Goal: Entertainment & Leisure: Consume media (video, audio)

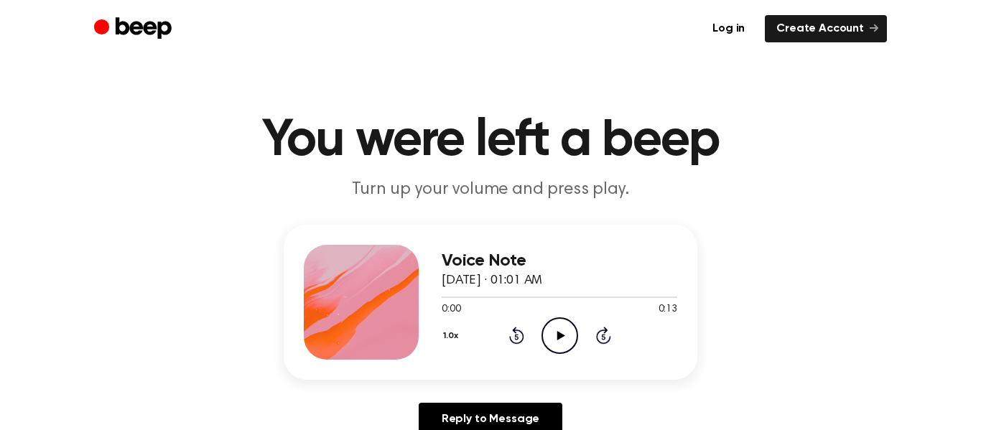
click at [551, 341] on icon "Play Audio" at bounding box center [559, 335] width 37 height 37
click at [519, 342] on icon at bounding box center [516, 335] width 15 height 17
click at [561, 352] on icon "Pause Audio" at bounding box center [559, 335] width 37 height 37
click at [554, 350] on icon "Play Audio" at bounding box center [559, 335] width 37 height 37
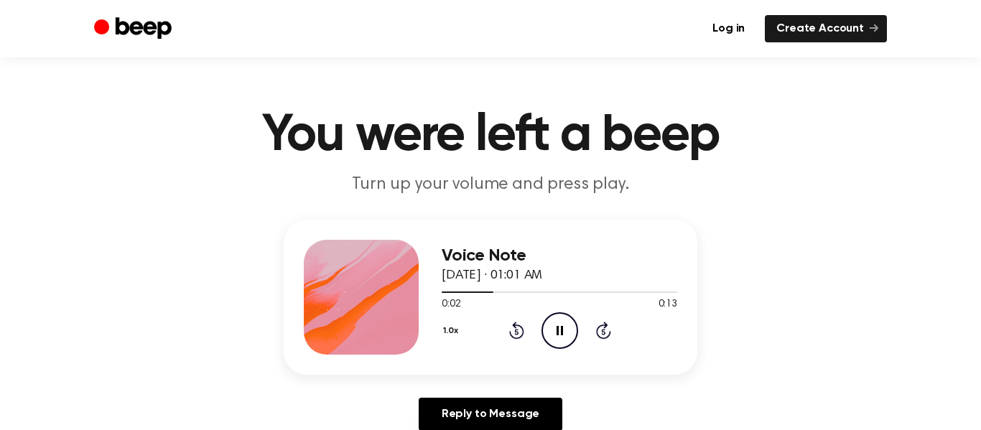
scroll to position [2, 0]
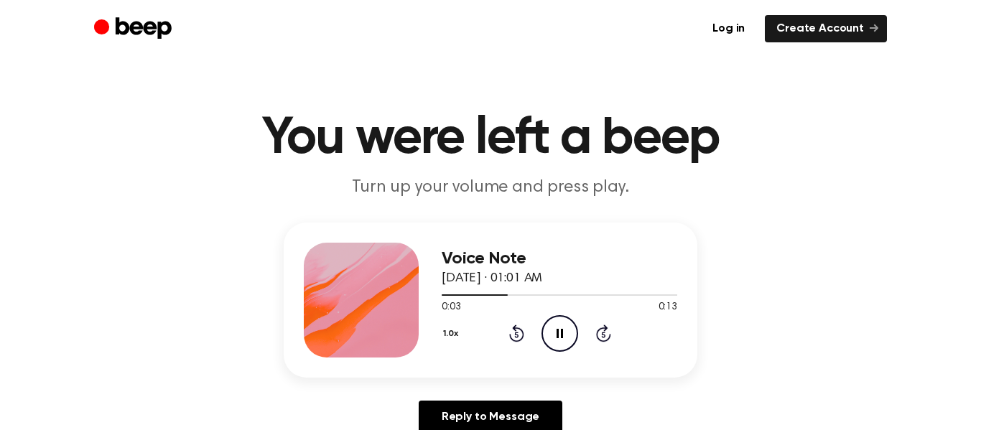
click at [548, 335] on icon "Pause Audio" at bounding box center [559, 333] width 37 height 37
click at [585, 353] on div "Voice Note August 26, 2025 · 01:01 AM 0:03 0:13 Your browser does not support t…" at bounding box center [558, 300] width 235 height 115
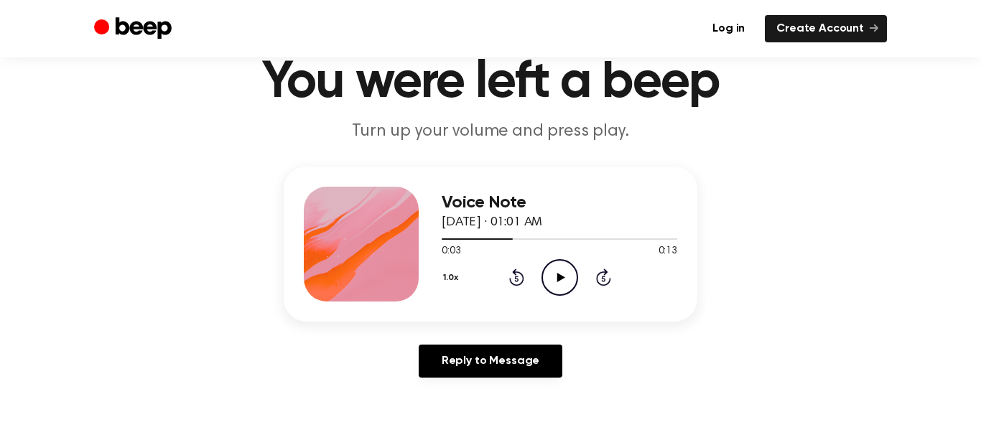
scroll to position [65, 0]
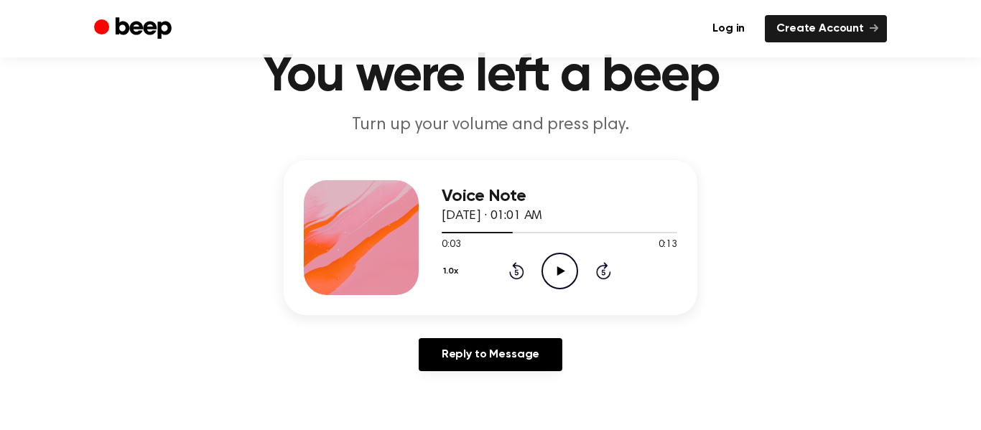
click at [573, 271] on icon "Play Audio" at bounding box center [559, 271] width 37 height 37
click at [553, 289] on div "Voice Note August 26, 2025 · 01:01 AM 0:13 0:13 Your browser does not support t…" at bounding box center [558, 237] width 235 height 115
click at [539, 282] on div "1.0x Rewind 5 seconds Play Audio Skip 5 seconds" at bounding box center [558, 271] width 235 height 37
click at [554, 281] on icon "Play Audio" at bounding box center [559, 271] width 37 height 37
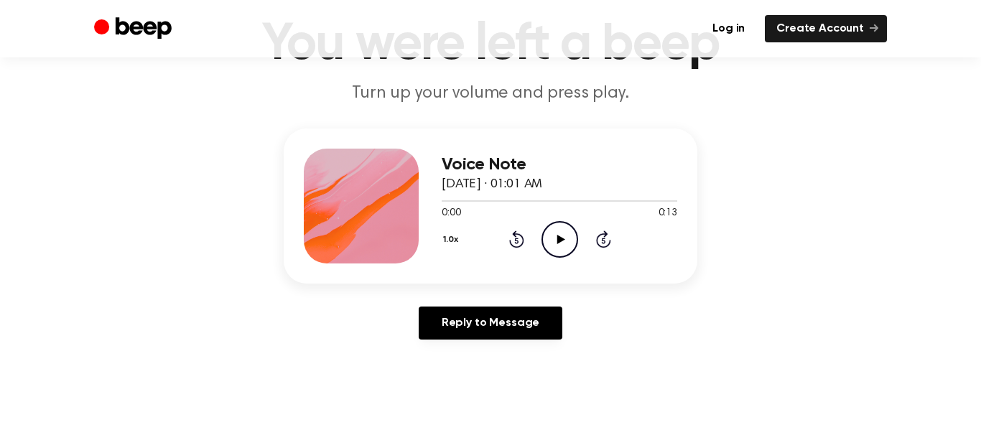
scroll to position [100, 0]
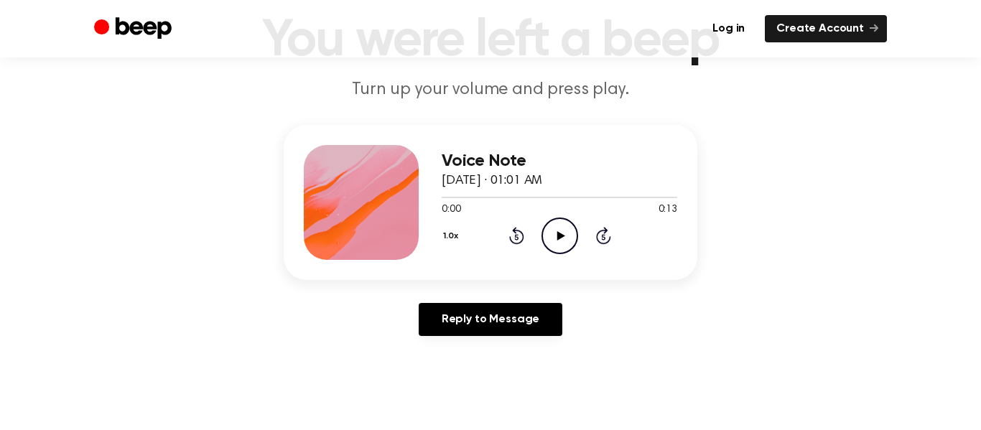
click at [561, 237] on icon at bounding box center [560, 235] width 8 height 9
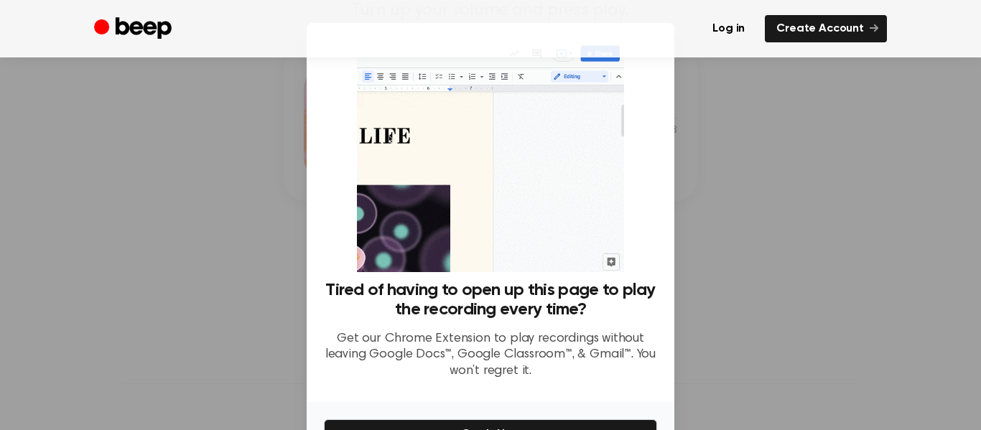
scroll to position [181, 0]
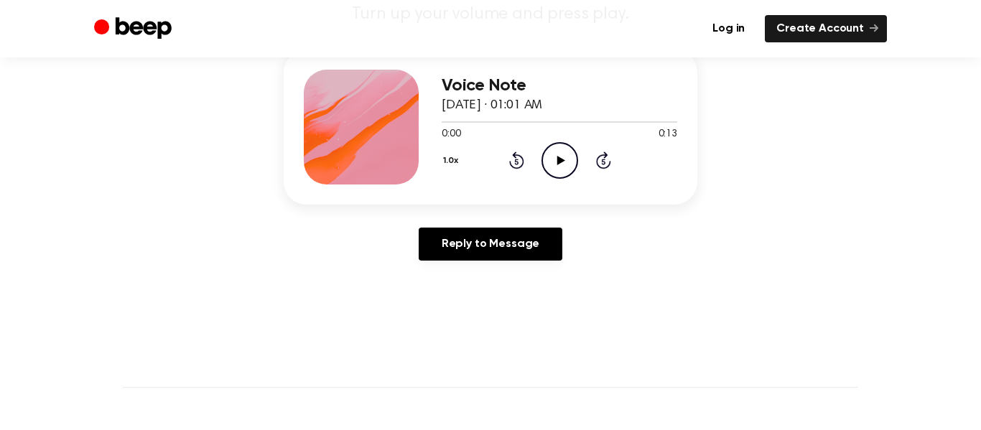
scroll to position [174, 0]
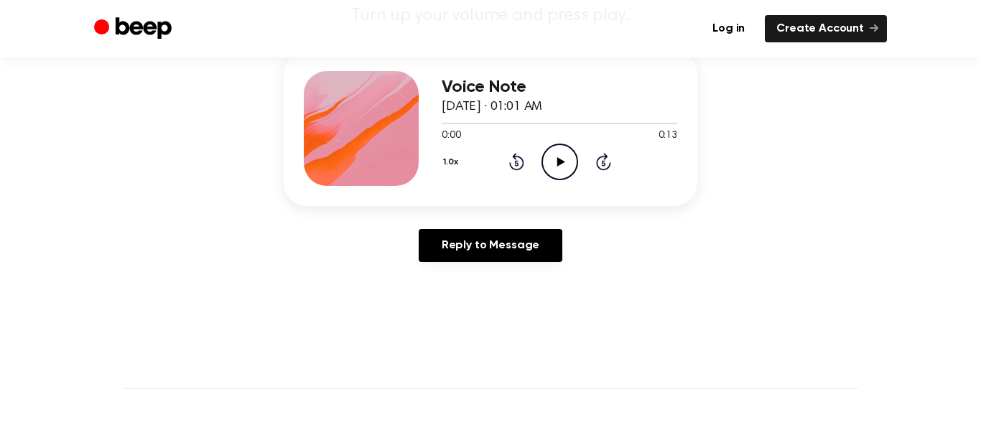
click at [559, 179] on circle at bounding box center [559, 161] width 35 height 35
click at [567, 174] on icon "Play Audio" at bounding box center [559, 162] width 37 height 37
click at [558, 157] on icon at bounding box center [559, 161] width 6 height 9
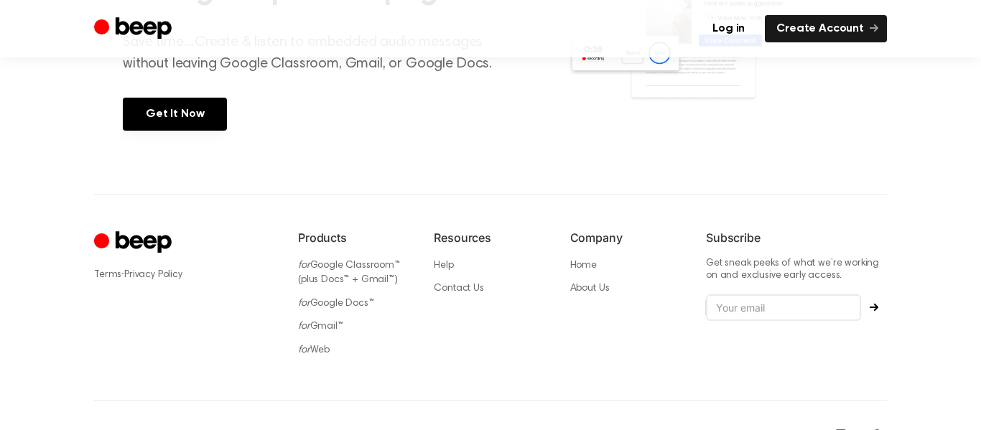
scroll to position [731, 0]
